Goal: Share content

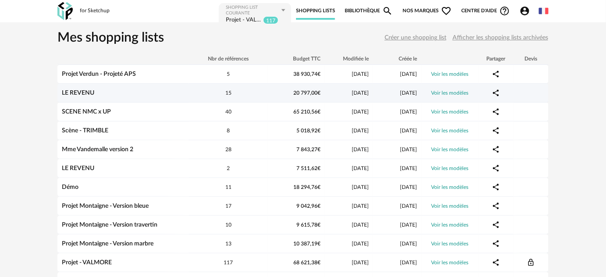
click at [79, 90] on link "LE REVENU" at bounding box center [78, 93] width 32 height 6
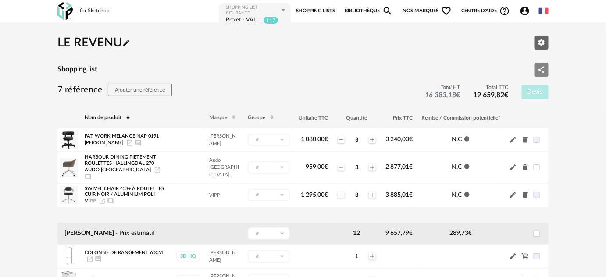
click at [537, 68] on button "Share Variant icon" at bounding box center [542, 70] width 14 height 14
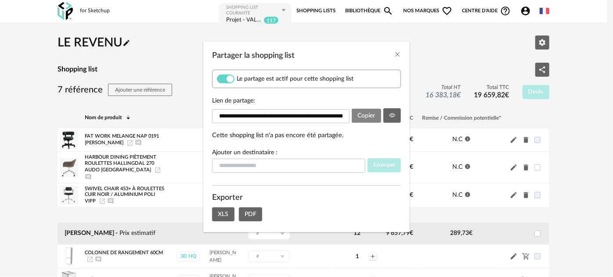
click at [371, 121] on button "Copier" at bounding box center [365, 116] width 29 height 14
click at [391, 115] on icon "Partager la shopping list" at bounding box center [392, 115] width 6 height 6
click at [397, 55] on icon "Close" at bounding box center [397, 54] width 7 height 7
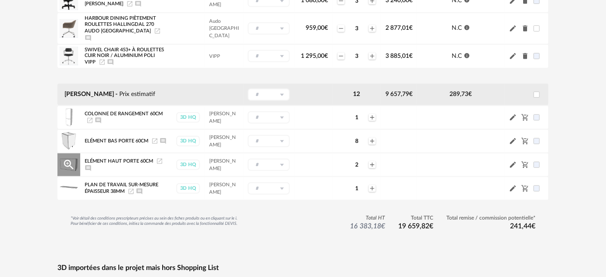
scroll to position [159, 0]
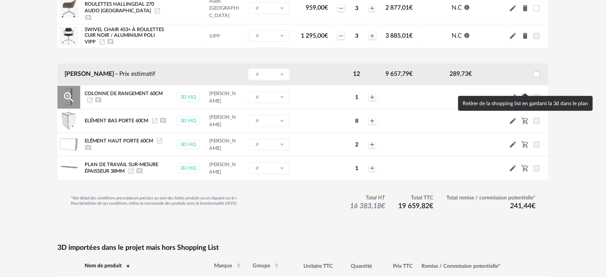
click at [528, 93] on icon "Cart Minus icon" at bounding box center [526, 97] width 8 height 8
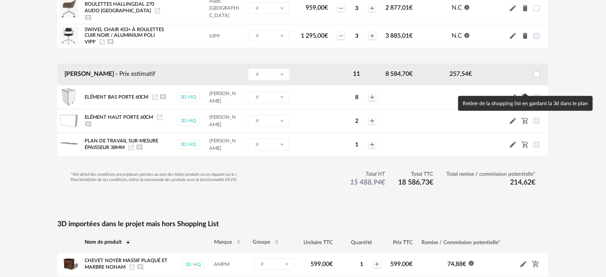
click at [528, 93] on icon "Cart Minus icon" at bounding box center [526, 97] width 8 height 8
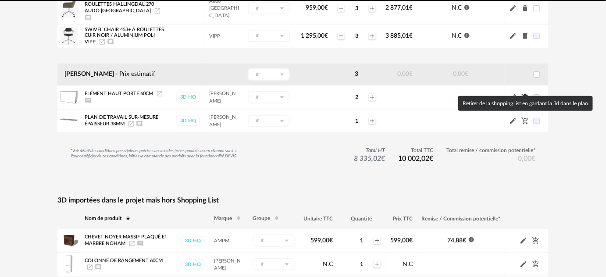
click at [528, 93] on icon "Cart Minus icon" at bounding box center [526, 97] width 8 height 8
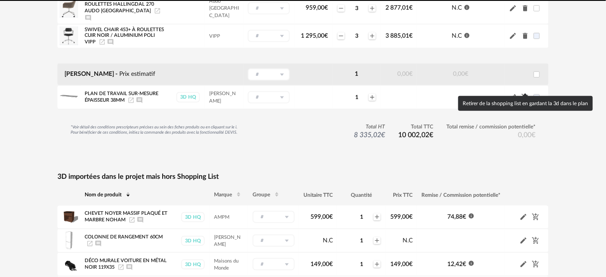
click at [528, 93] on icon "Cart Minus icon" at bounding box center [526, 97] width 8 height 8
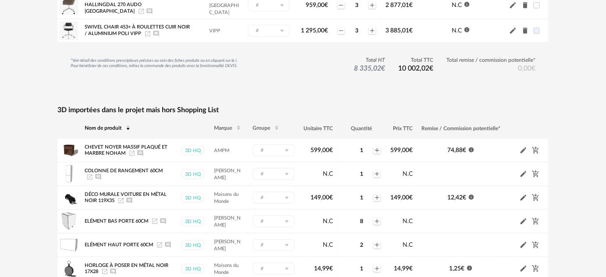
click at [65, 70] on div "*Voir détail des conditions prescripteurs précises au sein des fiches produits …" at bounding box center [302, 76] width 491 height 38
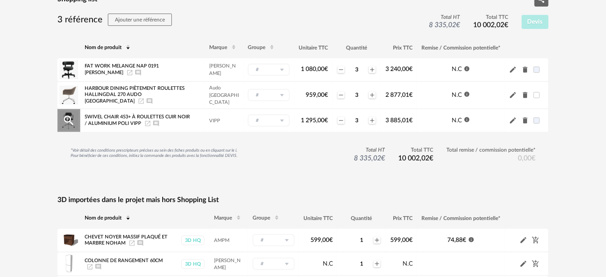
scroll to position [40, 0]
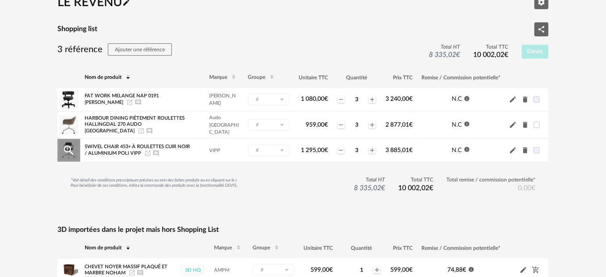
click at [65, 148] on icon "Magnify Plus Outline icon" at bounding box center [69, 151] width 10 height 10
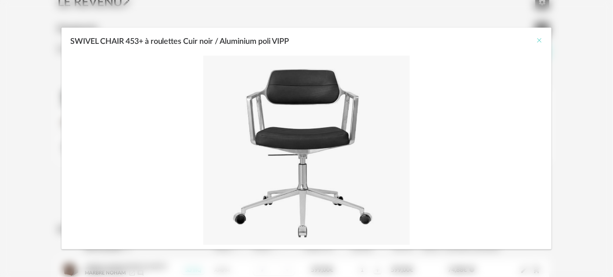
click at [541, 39] on icon "Close" at bounding box center [538, 40] width 7 height 7
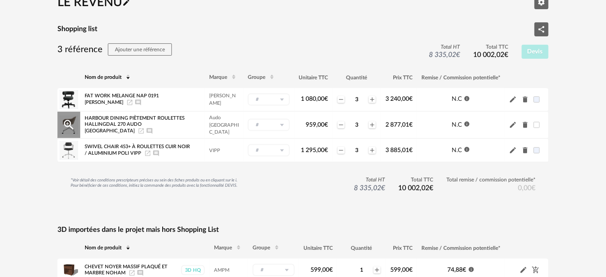
click at [69, 125] on icon "Magnify Plus Outline icon" at bounding box center [68, 124] width 13 height 13
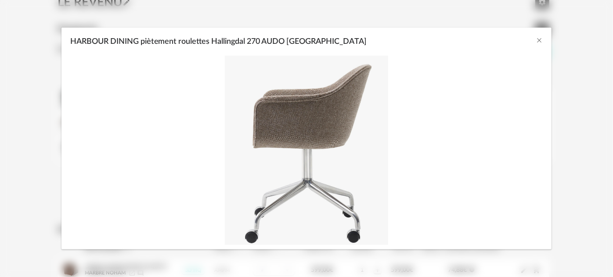
click at [541, 32] on div "HARBOUR DINING piètement roulettes Hallingdal 270 AUDO [GEOGRAPHIC_DATA]" at bounding box center [306, 40] width 490 height 24
drag, startPoint x: 539, startPoint y: 37, endPoint x: 476, endPoint y: 54, distance: 65.2
click at [538, 37] on icon "Close" at bounding box center [538, 40] width 7 height 7
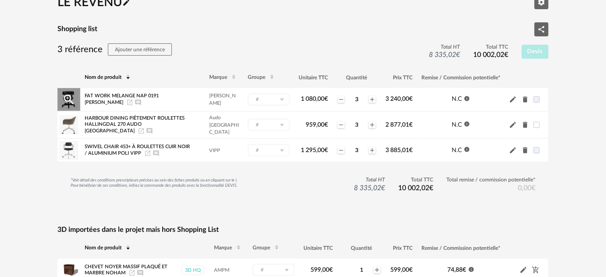
click at [66, 99] on icon "Magnify Plus Outline icon" at bounding box center [68, 99] width 13 height 13
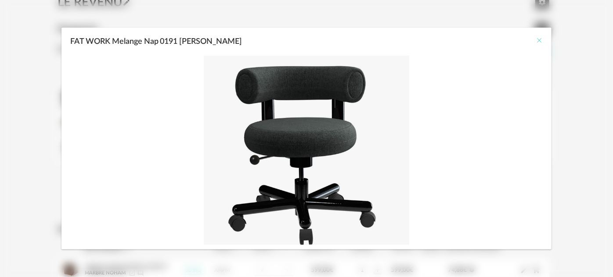
click at [539, 41] on icon "Close" at bounding box center [538, 40] width 7 height 7
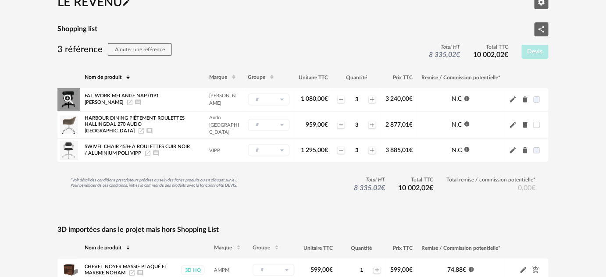
click at [126, 102] on icon "Launch icon" at bounding box center [129, 102] width 7 height 7
